Goal: Check status: Check status

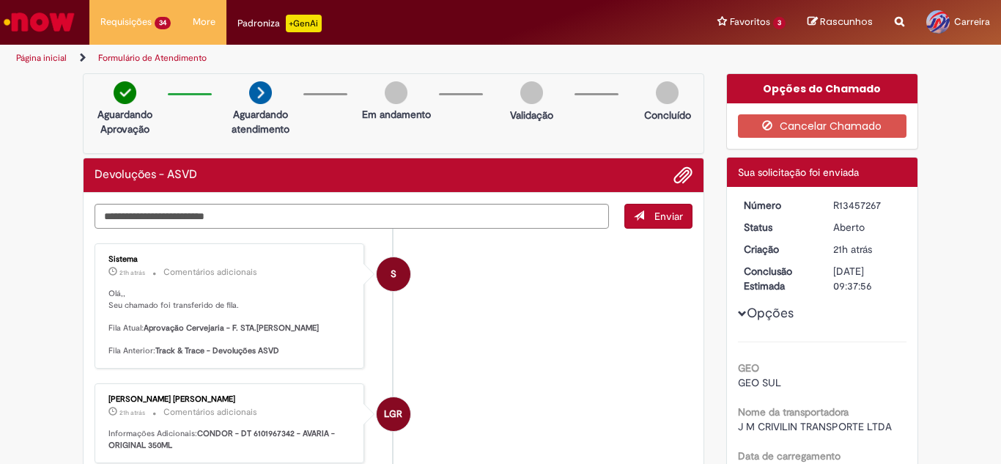
click at [860, 207] on div "R13457267" at bounding box center [867, 205] width 68 height 15
copy div "R13457267"
click at [843, 204] on div "R13457313" at bounding box center [867, 205] width 68 height 15
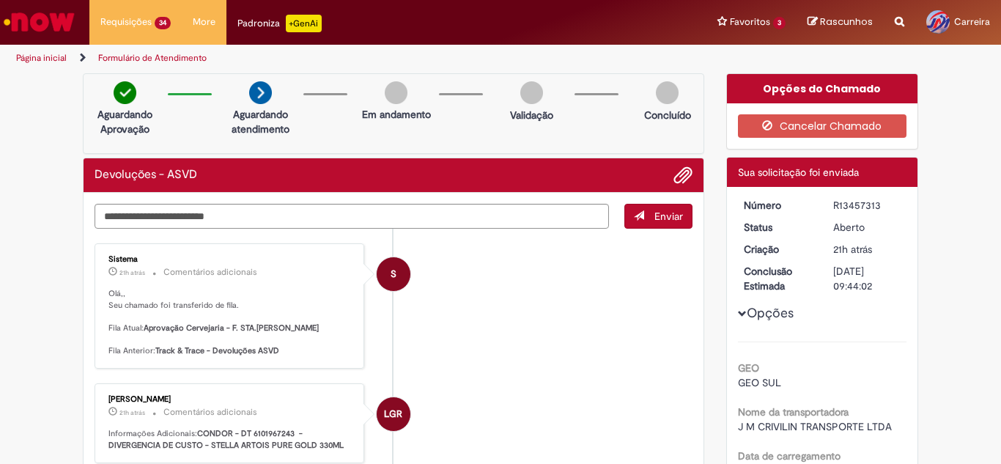
copy div "R13457313"
